Goal: Information Seeking & Learning: Check status

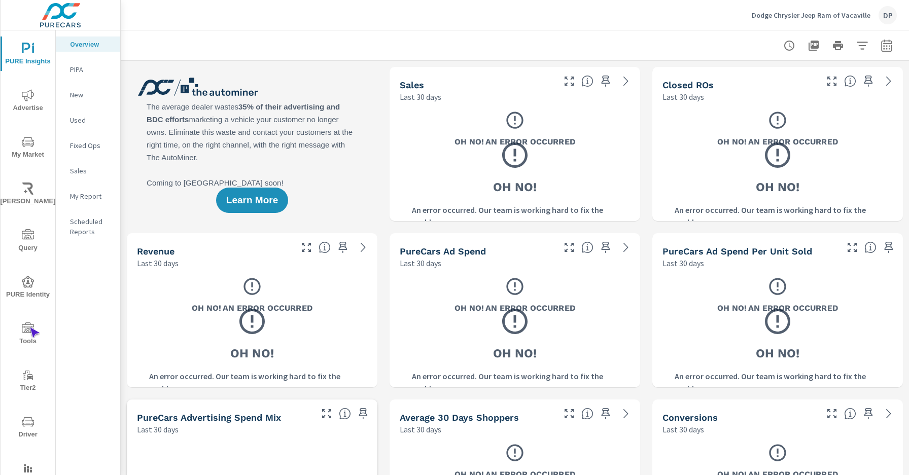
click at [29, 328] on icon "nav menu" at bounding box center [28, 328] width 12 height 10
